Goal: Task Accomplishment & Management: Manage account settings

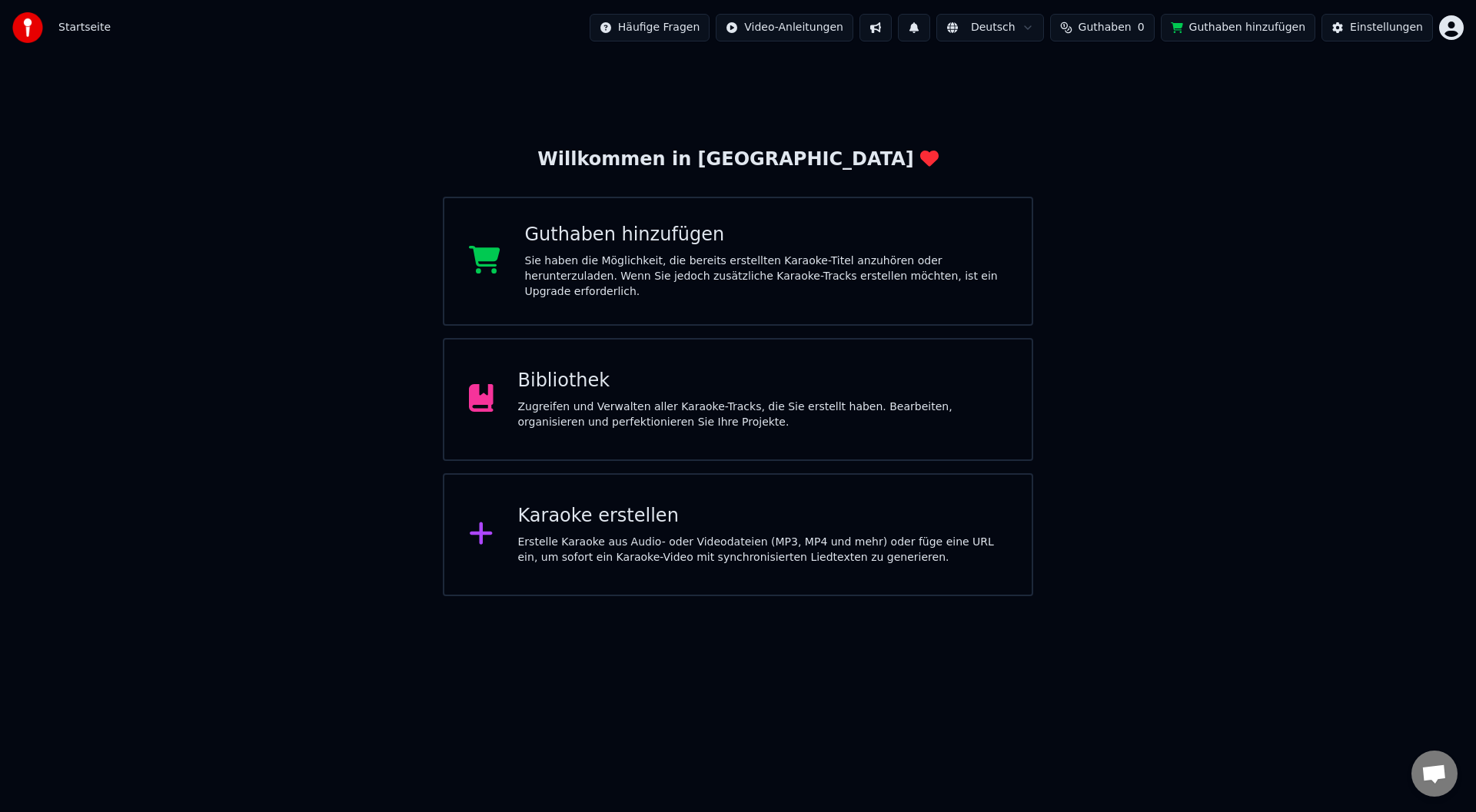
click at [1154, 17] on button "Guthaben 0" at bounding box center [1102, 28] width 105 height 28
click at [1111, 122] on button "Aktualisieren" at bounding box center [1122, 115] width 108 height 28
click at [1180, 78] on th "Ablauf (Tage)" at bounding box center [1197, 74] width 83 height 31
click at [1040, 74] on th "Aufstocken" at bounding box center [1043, 74] width 73 height 31
click at [1144, 66] on th "Verbleibend" at bounding box center [1117, 74] width 76 height 31
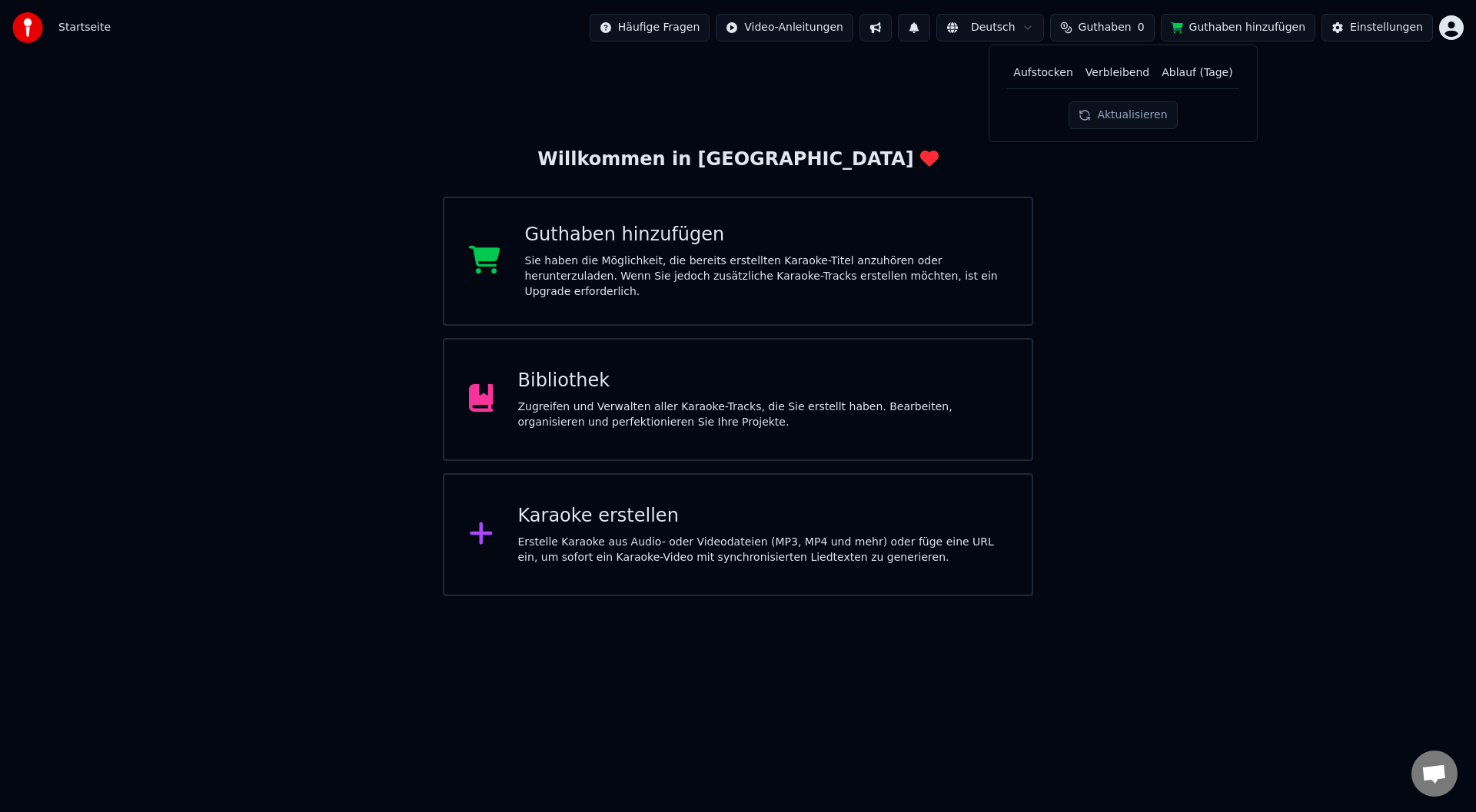
click at [1033, 73] on th "Aufstocken" at bounding box center [1043, 74] width 73 height 31
click at [1356, 27] on button "Einstellungen" at bounding box center [1377, 28] width 112 height 28
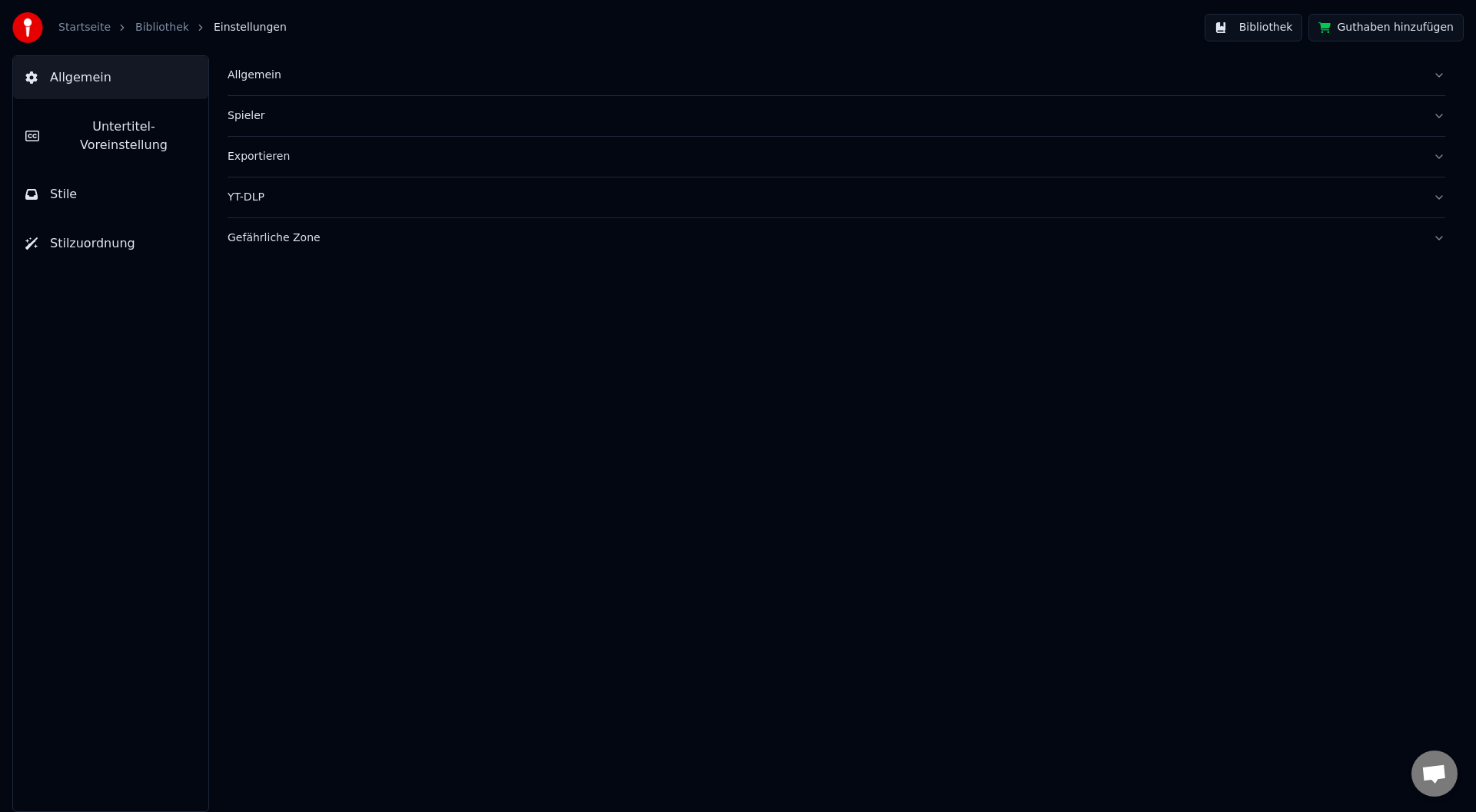
click at [1419, 22] on button "Guthaben hinzufügen" at bounding box center [1385, 28] width 155 height 28
